Goal: Information Seeking & Learning: Learn about a topic

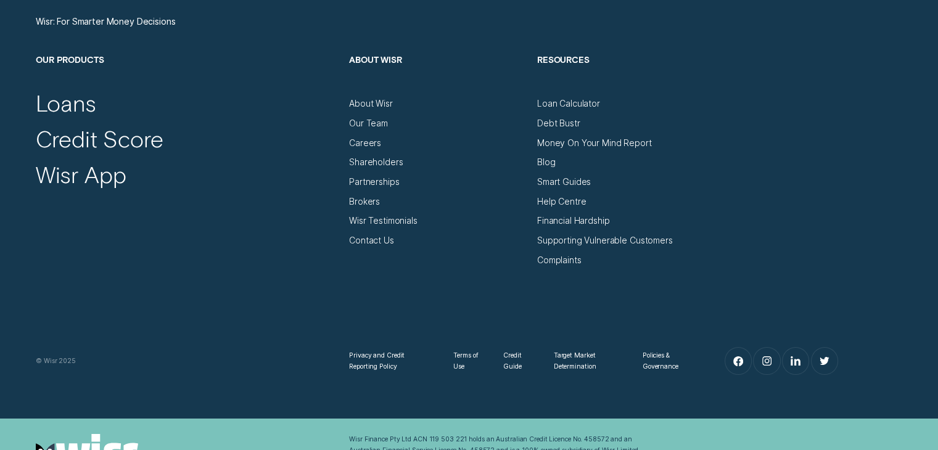
scroll to position [4204, 0]
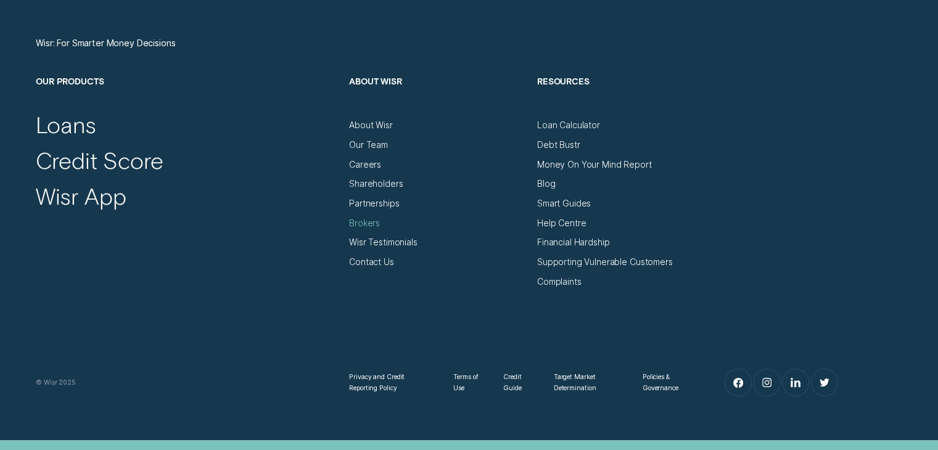
click at [364, 226] on div "Brokers" at bounding box center [364, 223] width 31 height 11
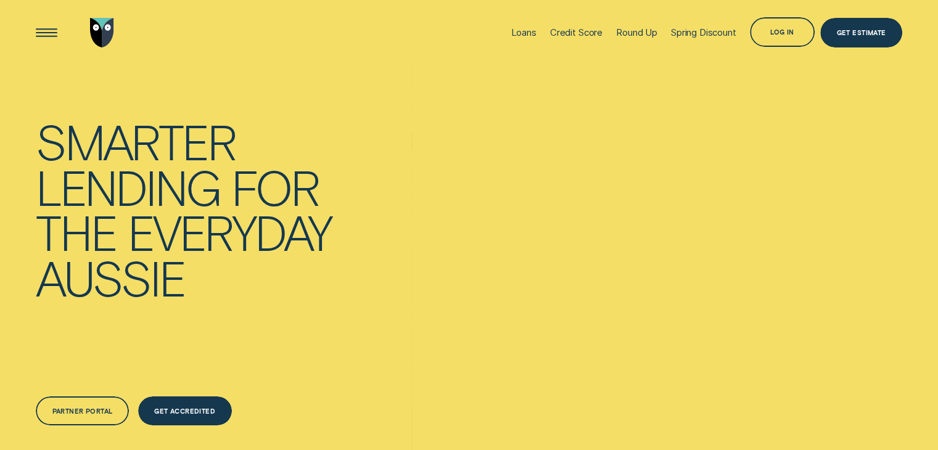
click at [573, 28] on div "Credit Score" at bounding box center [576, 32] width 52 height 11
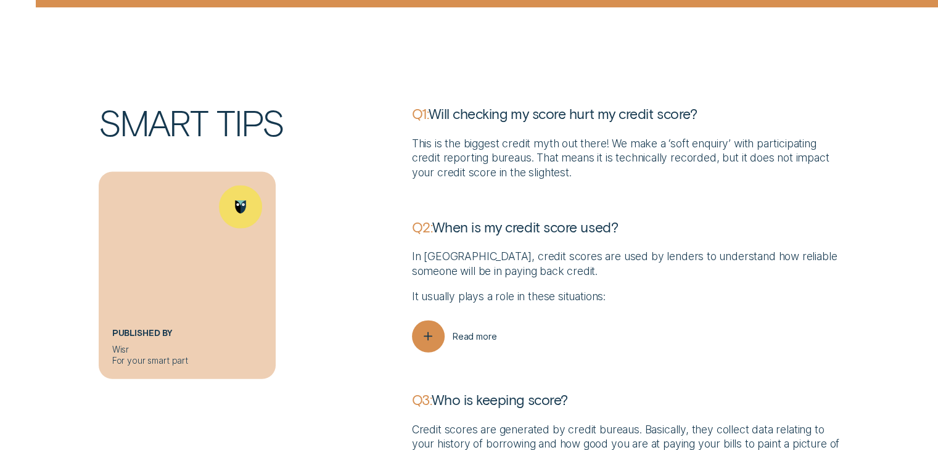
scroll to position [2651, 0]
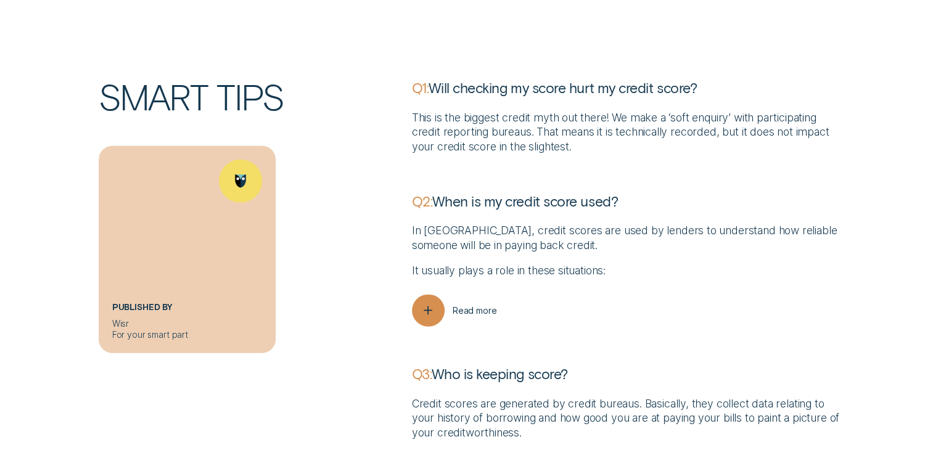
click at [483, 316] on span "Read more" at bounding box center [474, 310] width 44 height 11
click at [428, 320] on icon "button" at bounding box center [428, 310] width 16 height 18
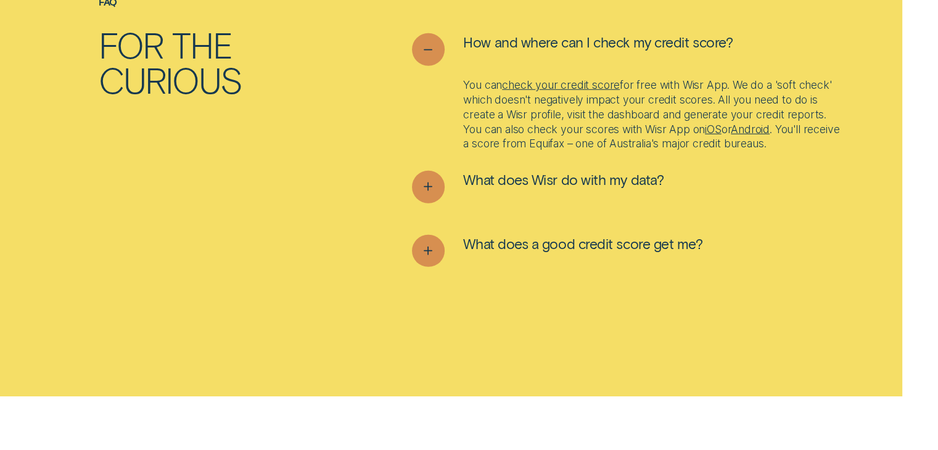
scroll to position [3514, 0]
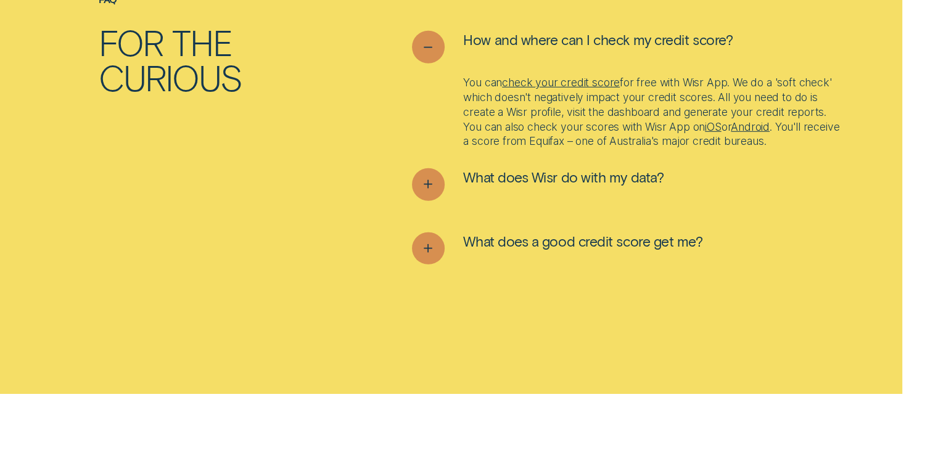
click at [560, 186] on span "What does Wisr do with my data?" at bounding box center [563, 177] width 200 height 18
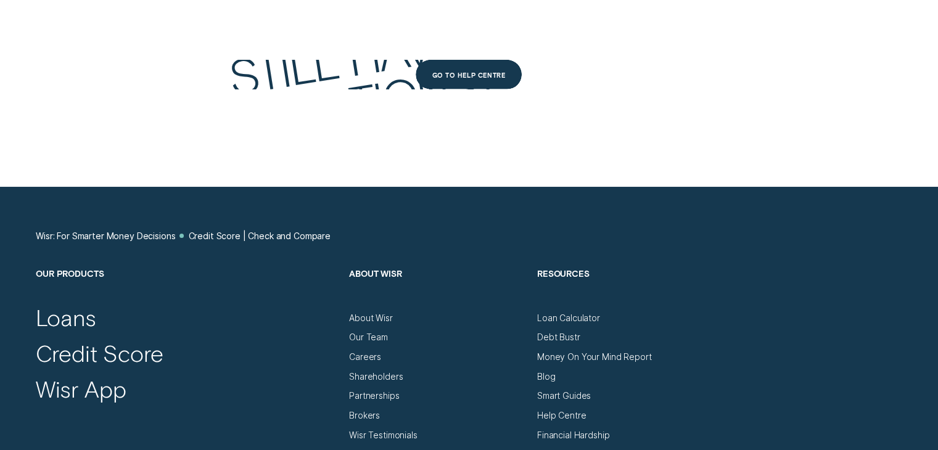
scroll to position [4069, 0]
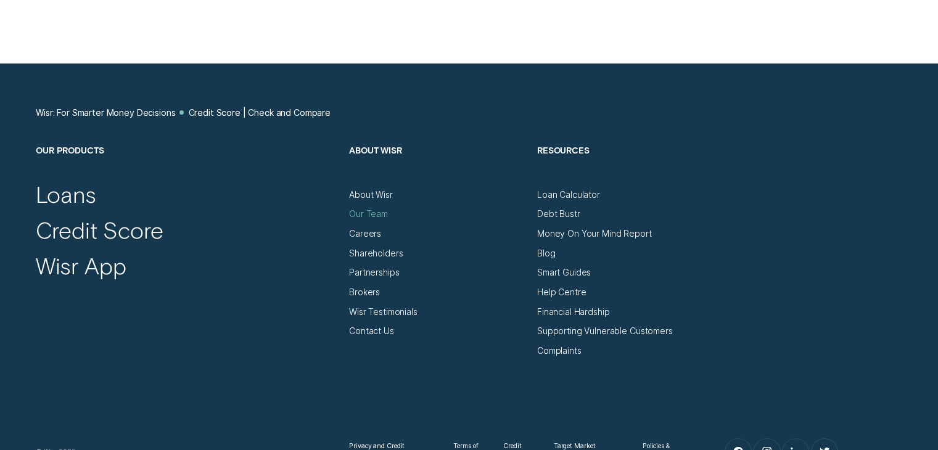
click at [362, 219] on div "Our Team" at bounding box center [368, 213] width 39 height 11
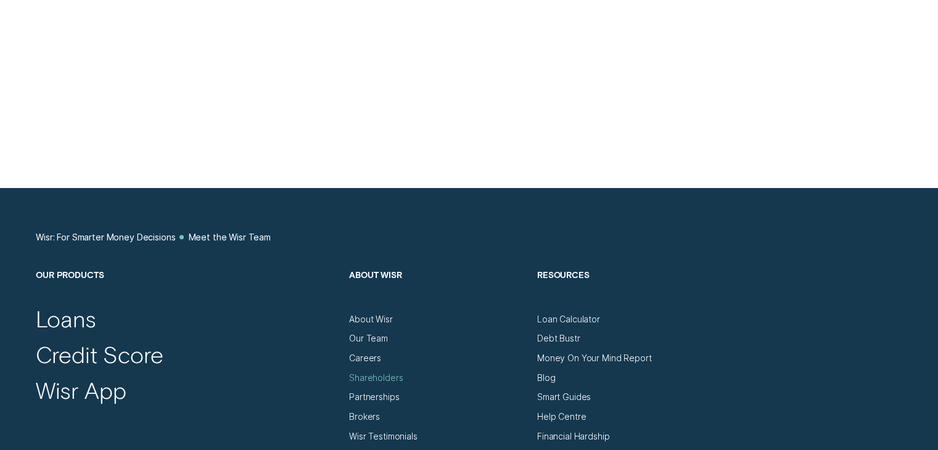
scroll to position [740, 0]
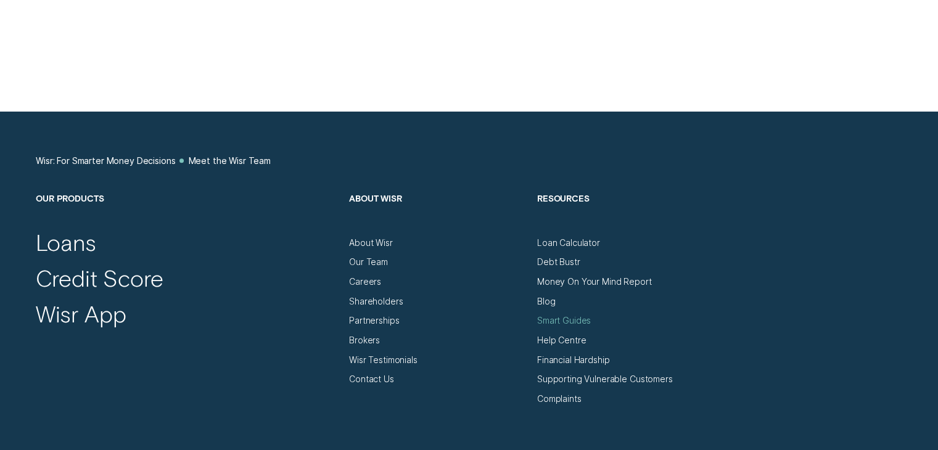
click at [562, 326] on div "Smart Guides" at bounding box center [564, 320] width 54 height 11
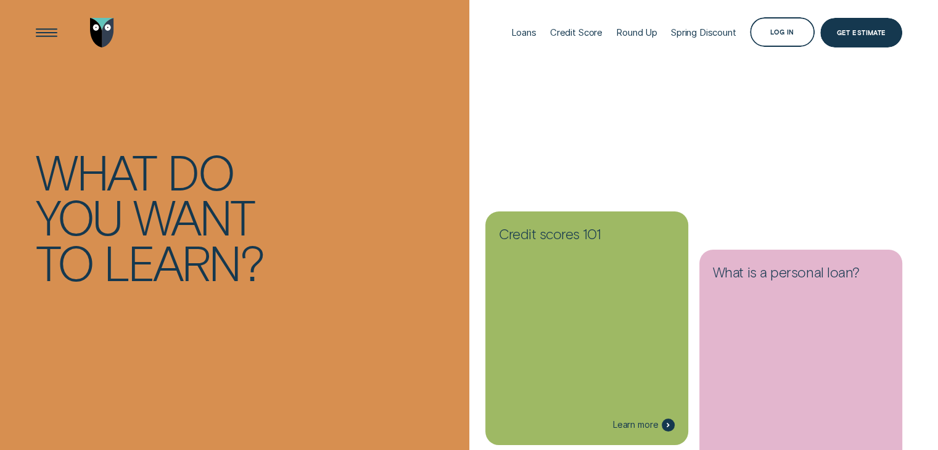
click at [667, 427] on icon at bounding box center [668, 425] width 2 height 3
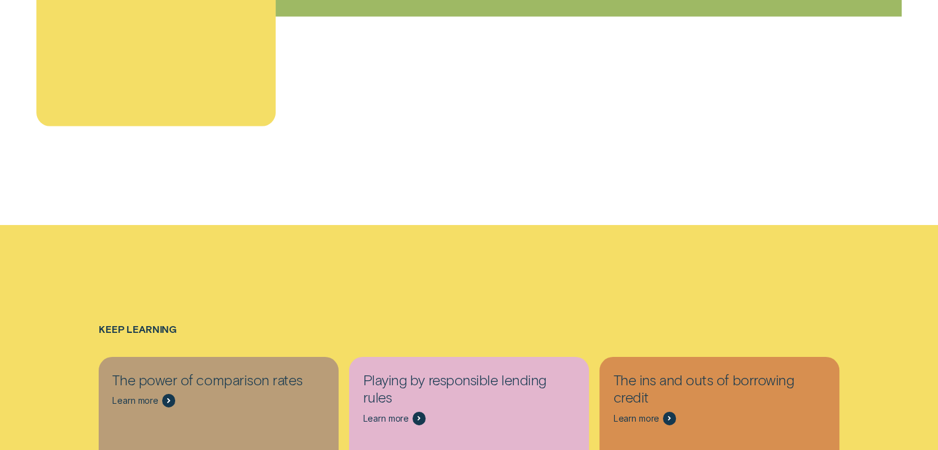
scroll to position [3884, 0]
